Goal: Information Seeking & Learning: Learn about a topic

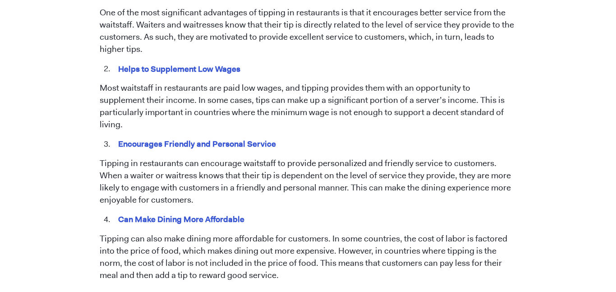
scroll to position [535, 0]
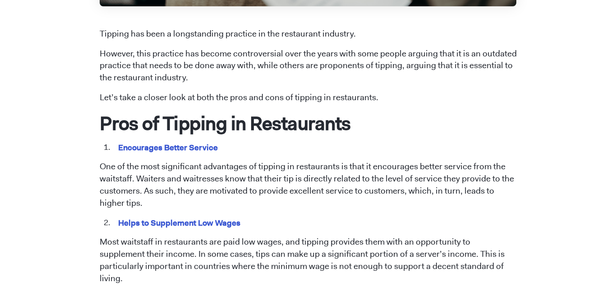
scroll to position [390, 0]
